Goal: Task Accomplishment & Management: Manage account settings

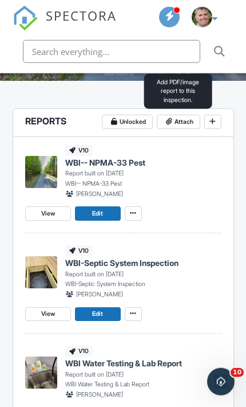
scroll to position [281, 0]
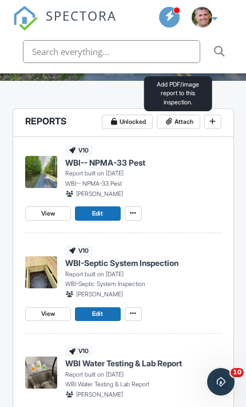
click at [189, 119] on span "Attach" at bounding box center [184, 122] width 19 height 10
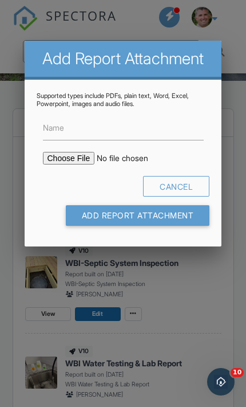
click at [62, 159] on input "file" at bounding box center [130, 158] width 175 height 13
type input "C:\fakepath\436_Valley_Rd___WBI___NPMA_33_Pest.pdf"
click at [55, 133] on label "Name" at bounding box center [53, 127] width 21 height 11
click at [55, 136] on input "Name" at bounding box center [123, 128] width 161 height 25
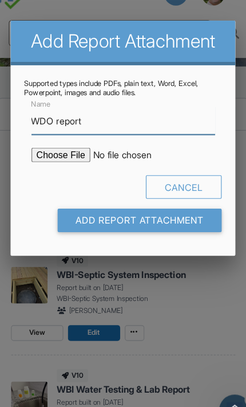
type input "WDO report"
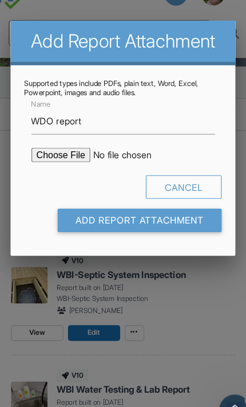
click at [81, 205] on input "Add Report Attachment" at bounding box center [138, 215] width 144 height 21
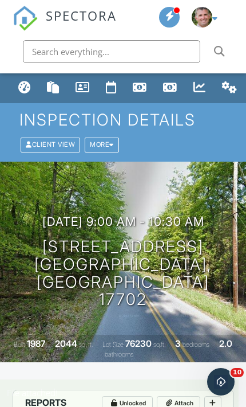
click at [171, 313] on div "[DATE] 9:00 am - 10:30 am [STREET_ADDRESS] [GEOGRAPHIC_DATA], PA 17702 Built 19…" at bounding box center [123, 261] width 246 height 200
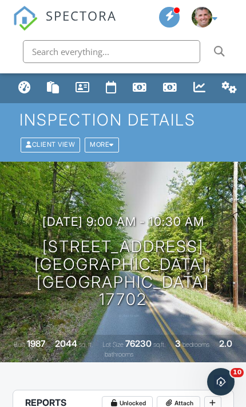
click at [161, 304] on div "[DATE] 9:00 am - 10:30 am [STREET_ADDRESS] [GEOGRAPHIC_DATA], PA 17702 Built 19…" at bounding box center [123, 261] width 246 height 200
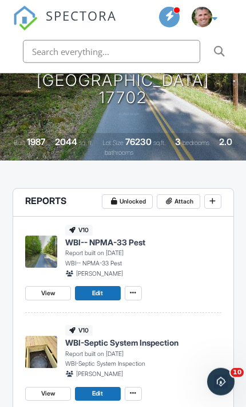
scroll to position [202, 0]
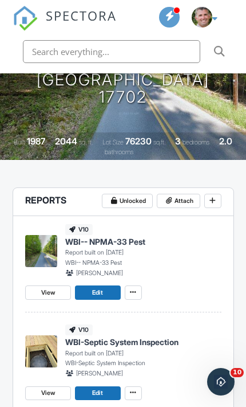
click at [128, 291] on span at bounding box center [133, 291] width 11 height 11
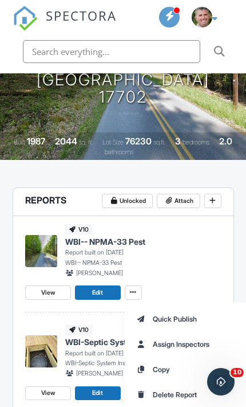
click at [179, 392] on span "Delete Report" at bounding box center [175, 394] width 44 height 10
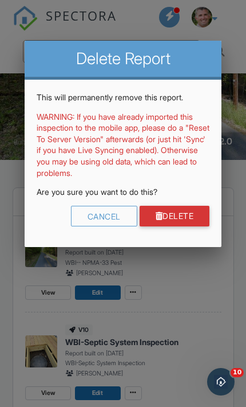
click at [180, 213] on link "Delete" at bounding box center [175, 216] width 70 height 21
